Goal: Answer question/provide support

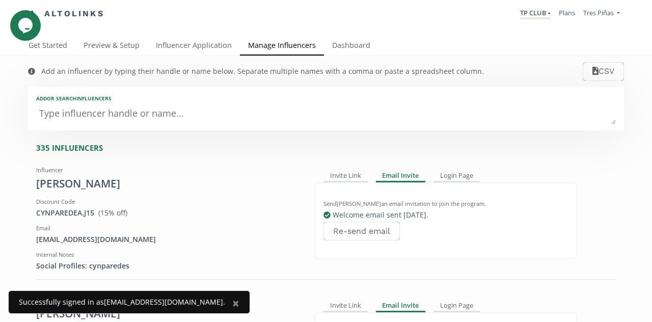
click at [220, 106] on textarea at bounding box center [326, 114] width 580 height 20
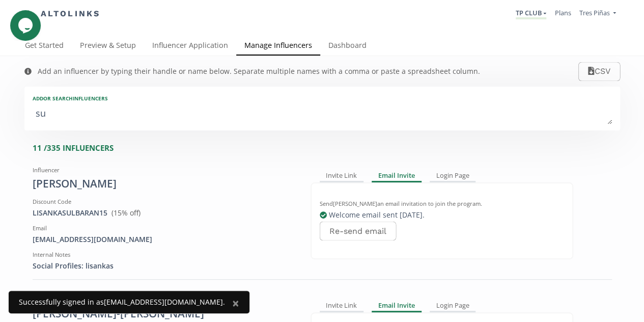
type textarea "suj"
type input "suj"
type input "SUJ"
type textarea "suje"
type input "suje"
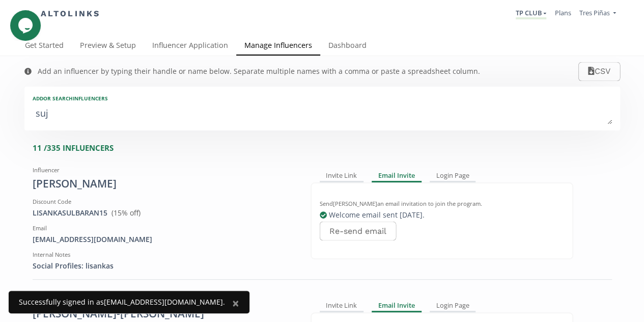
type input "SUJE"
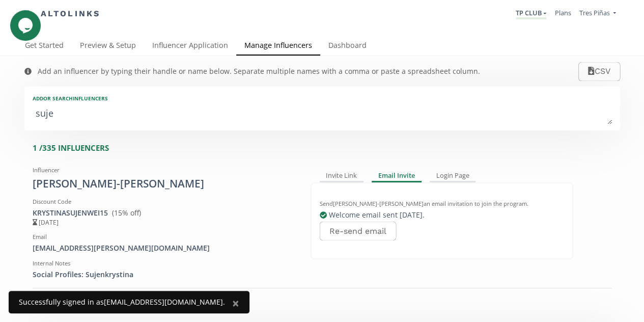
type textarea "sujen"
type input "sujen"
type input "SUJEN"
type textarea "sujen"
click at [347, 232] on button "Re-send email" at bounding box center [357, 231] width 79 height 22
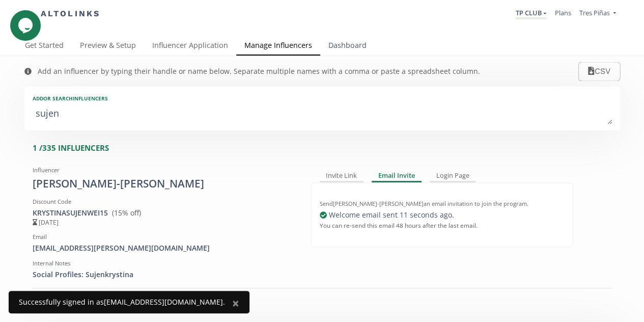
click at [357, 40] on link "Dashboard" at bounding box center [347, 46] width 55 height 20
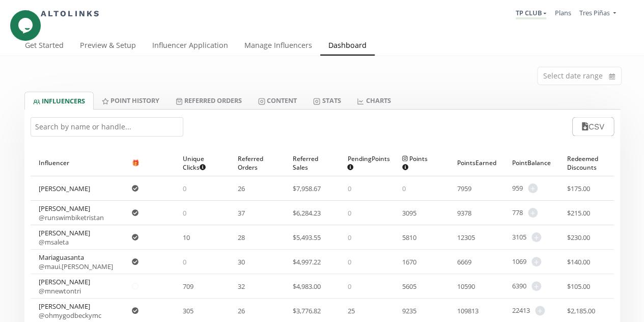
scroll to position [51, 0]
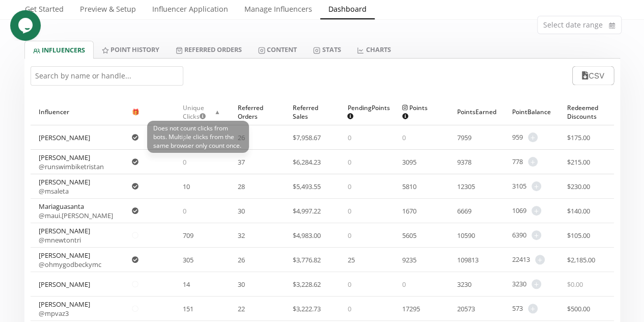
click at [187, 107] on span "Unique Clicks Does not count clicks from bots. Multiple clicks from the same br…" at bounding box center [198, 111] width 31 height 17
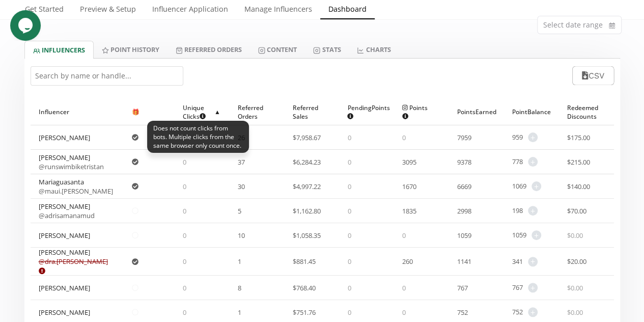
click at [187, 107] on span "Unique Clicks Does not count clicks from bots. Multiple clicks from the same br…" at bounding box center [198, 111] width 31 height 17
